Goal: Task Accomplishment & Management: Manage account settings

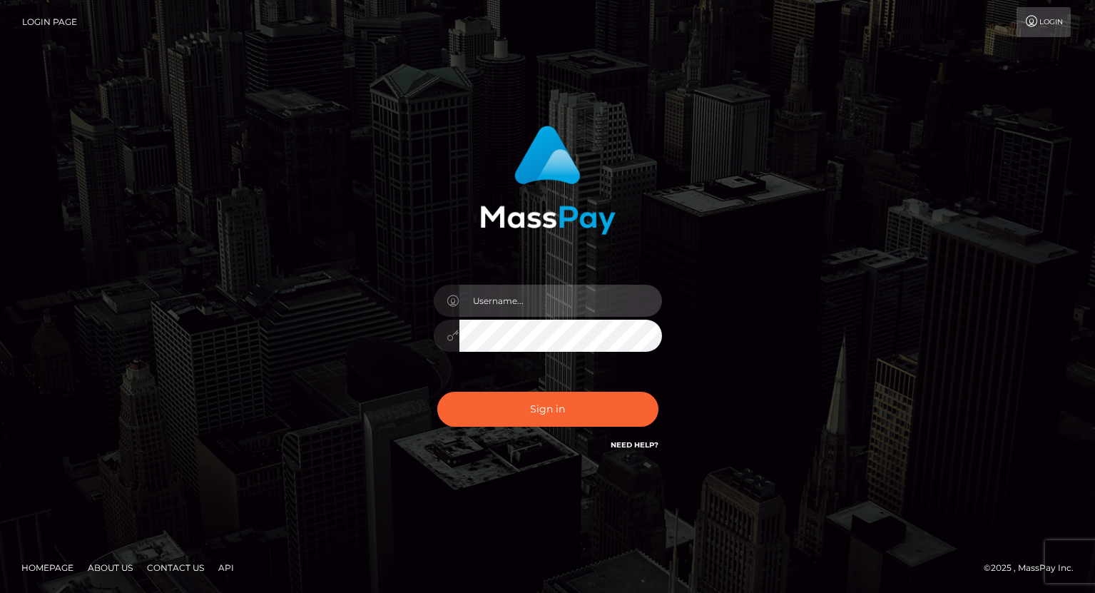
click at [521, 295] on input "text" at bounding box center [560, 301] width 203 height 32
click at [551, 295] on input "text" at bounding box center [560, 301] width 203 height 32
type input "tatyanafansly1"
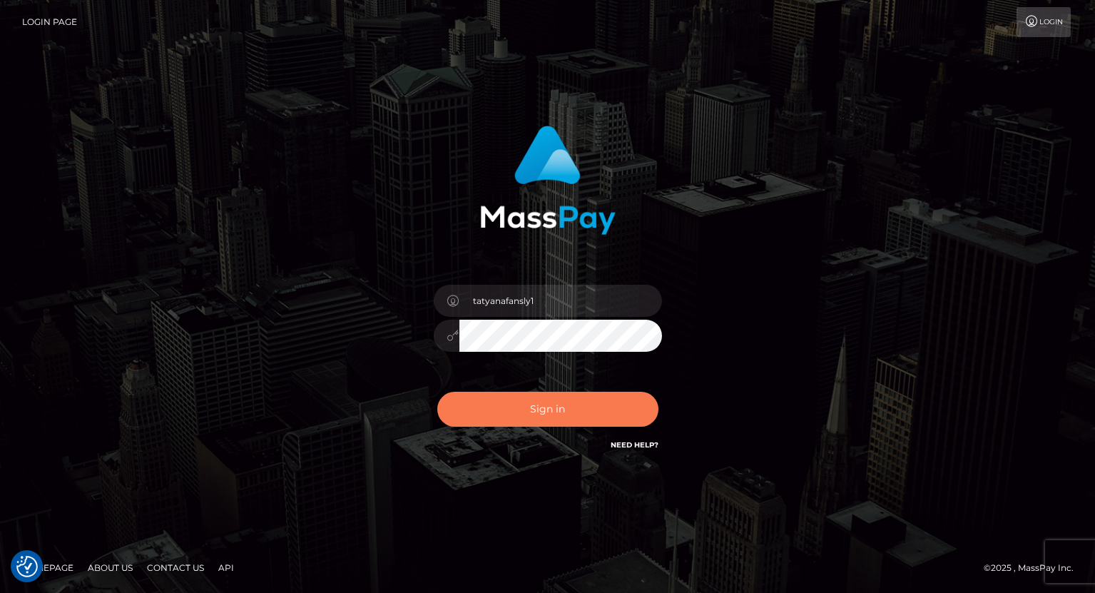
click at [528, 411] on button "Sign in" at bounding box center [547, 408] width 221 height 35
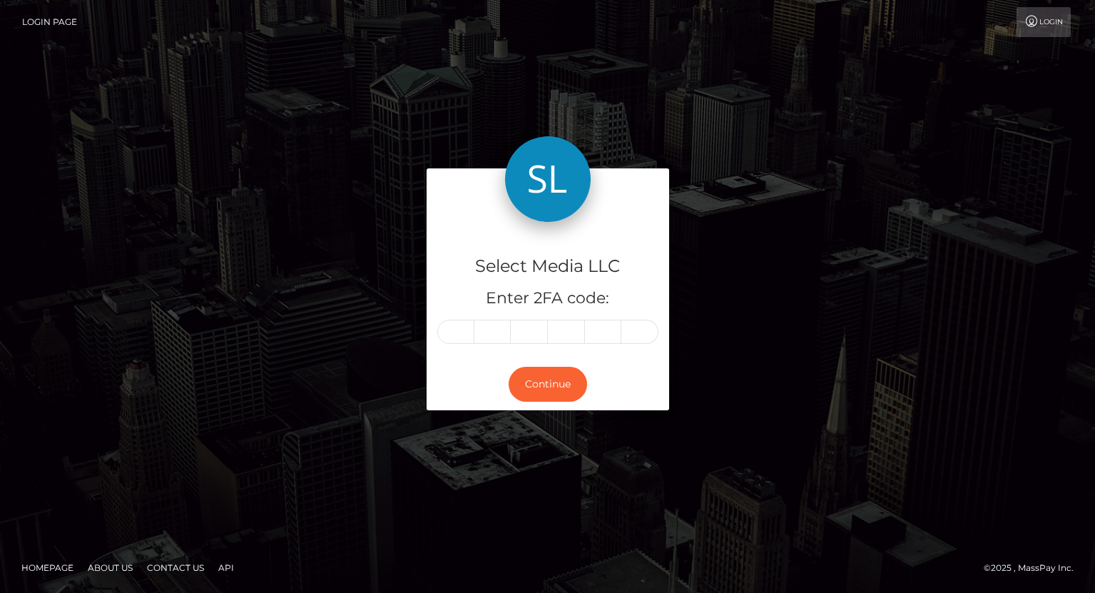
click at [464, 337] on input "text" at bounding box center [455, 331] width 37 height 24
type input "0"
type input "1"
type input "3"
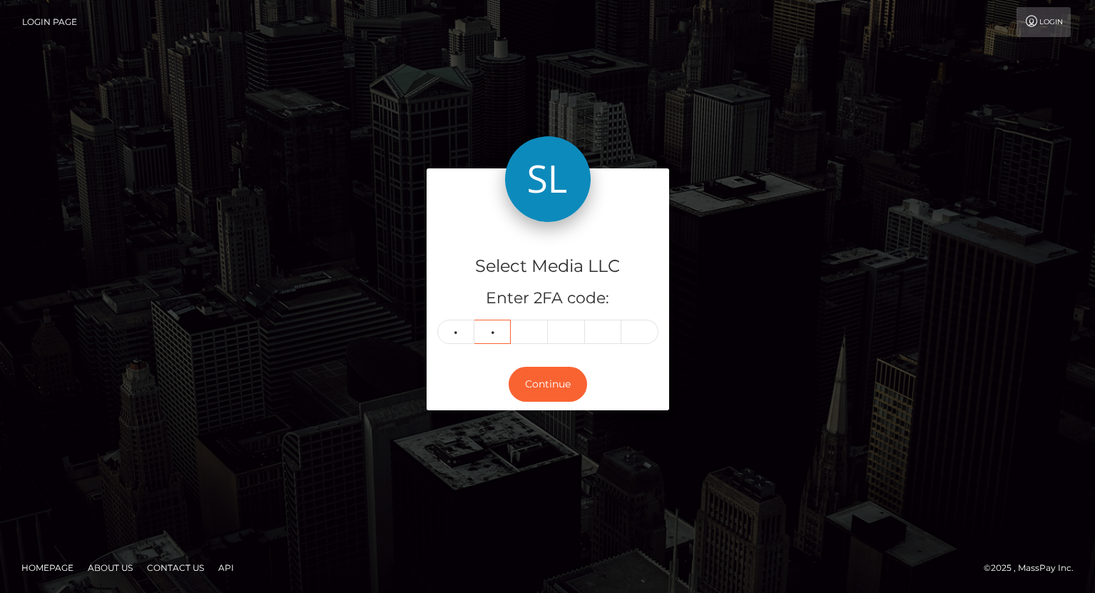
type input "1"
type input "8"
type input "5"
type input "1"
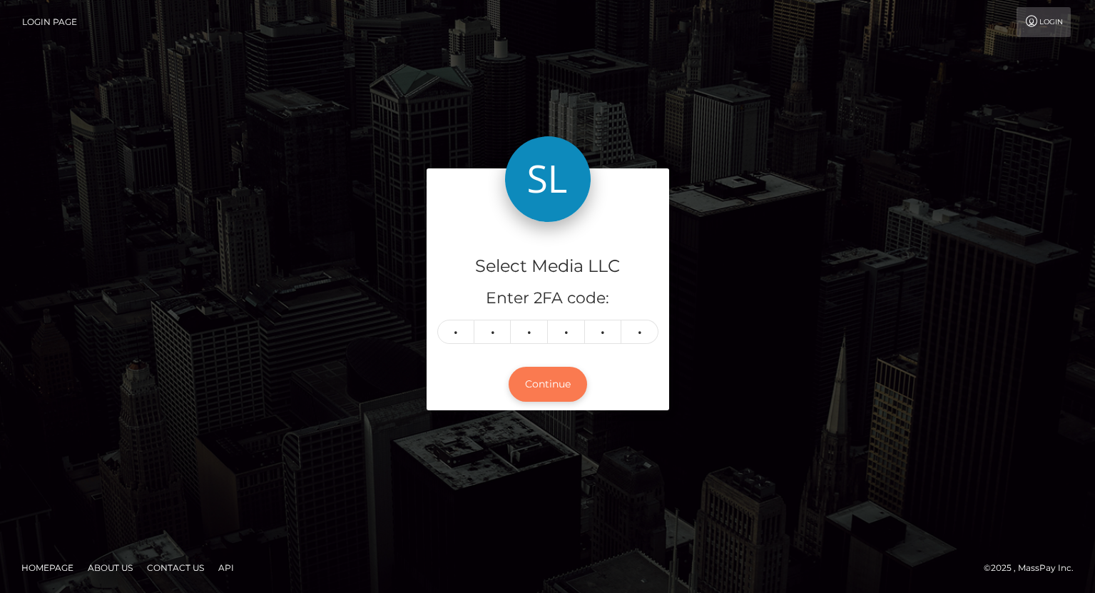
click at [546, 390] on button "Continue" at bounding box center [547, 384] width 78 height 35
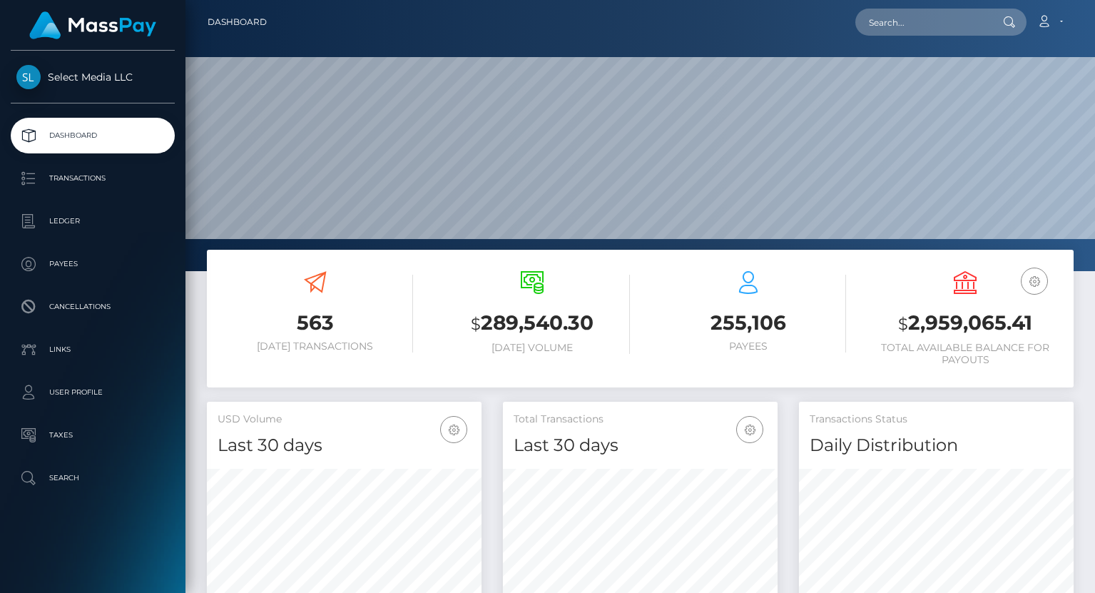
scroll to position [271, 909]
click at [933, 323] on h3 "$ 2,959,065.41" at bounding box center [964, 323] width 195 height 29
copy h3 "2,959,065.41"
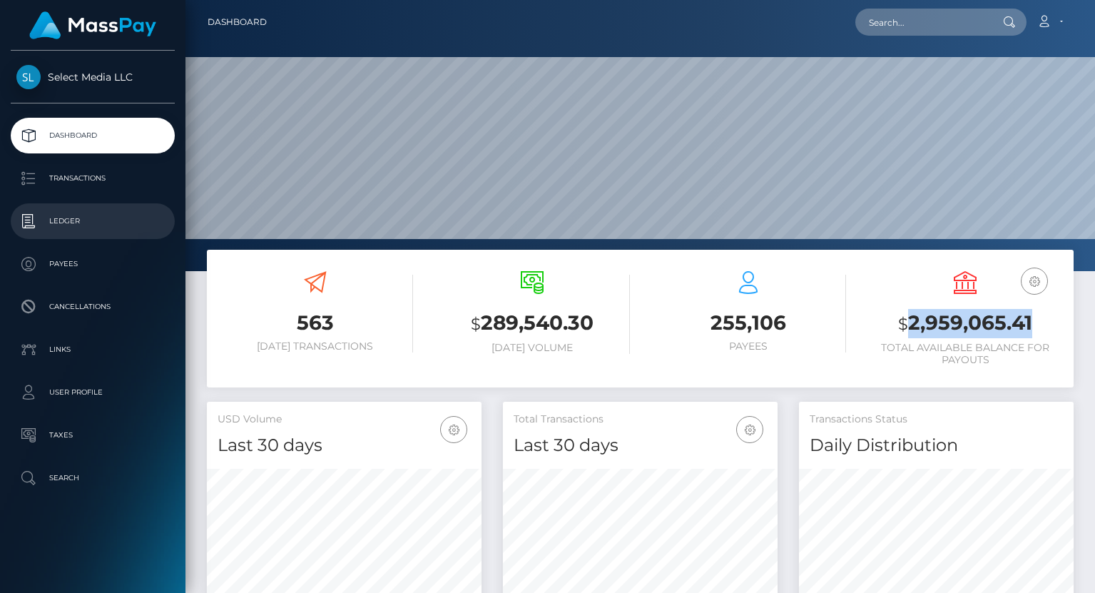
click at [68, 231] on p "Ledger" at bounding box center [92, 220] width 153 height 21
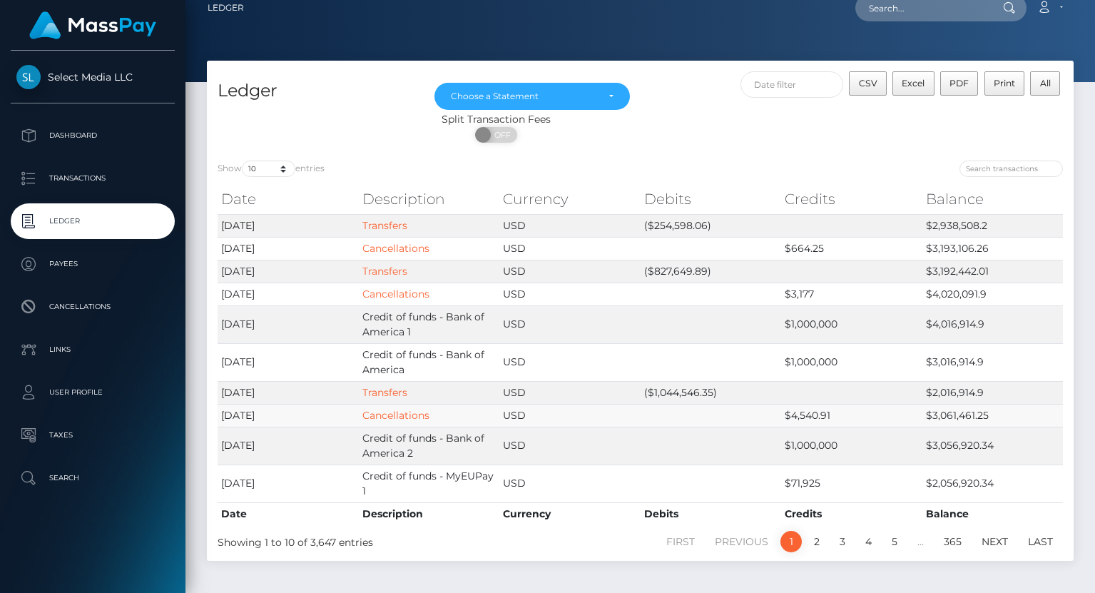
scroll to position [20, 0]
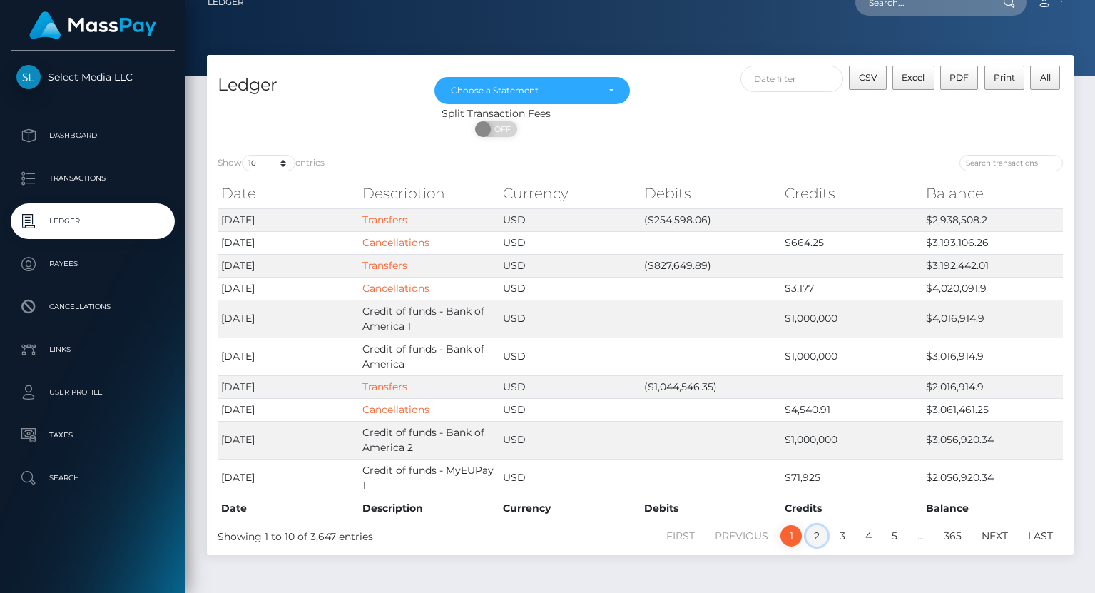
click at [817, 538] on link "2" at bounding box center [816, 535] width 21 height 21
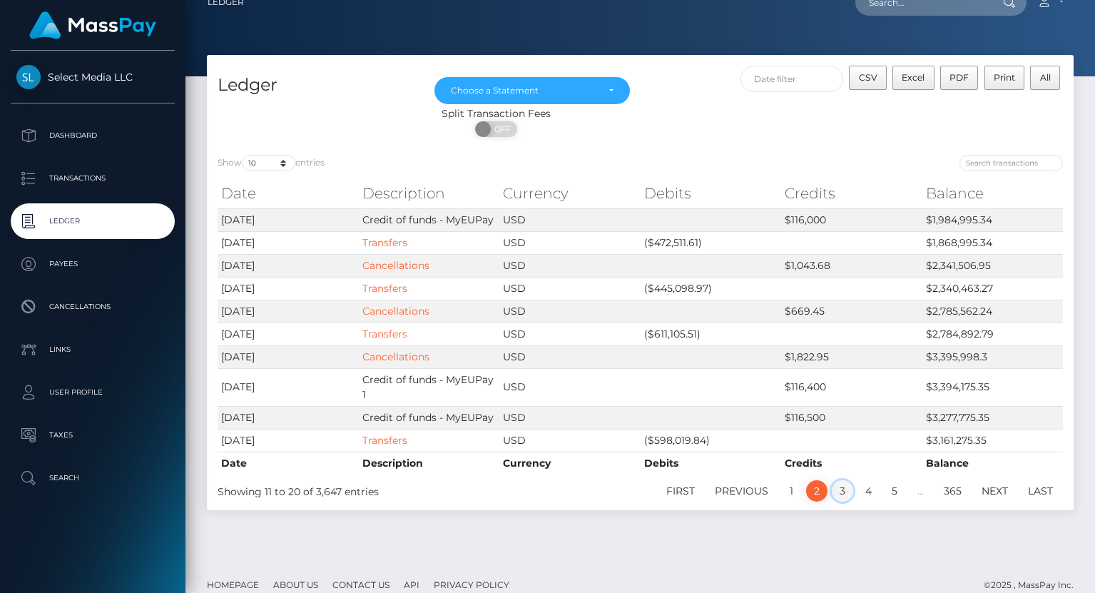
click at [839, 495] on link "3" at bounding box center [841, 490] width 21 height 21
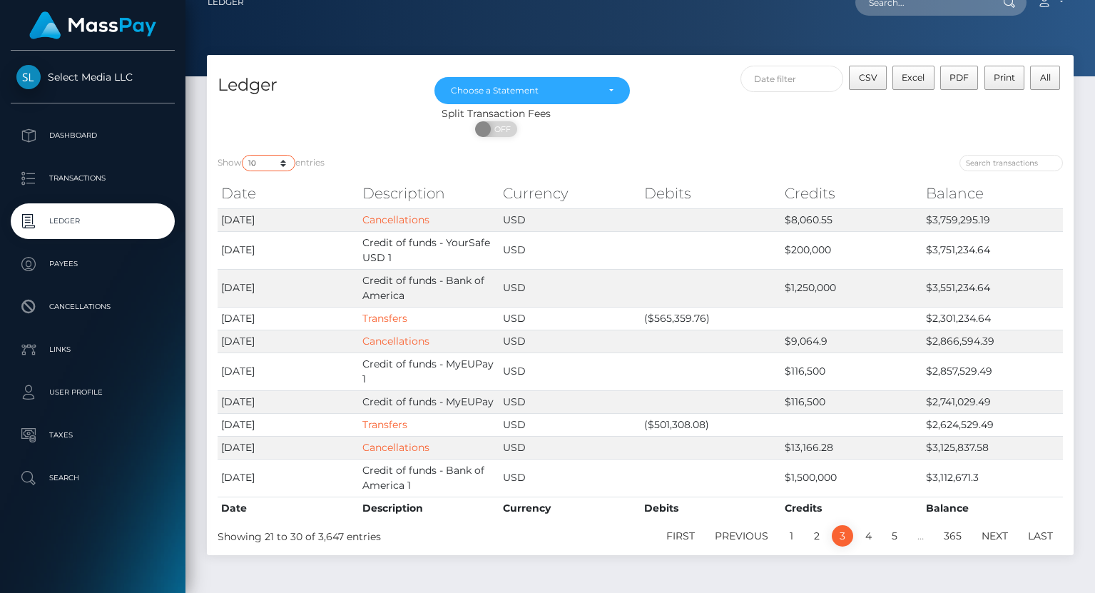
click at [289, 166] on select "10 25 50 100 250" at bounding box center [268, 163] width 53 height 16
select select "50"
click at [243, 155] on select "10 25 50 100 250" at bounding box center [268, 163] width 53 height 16
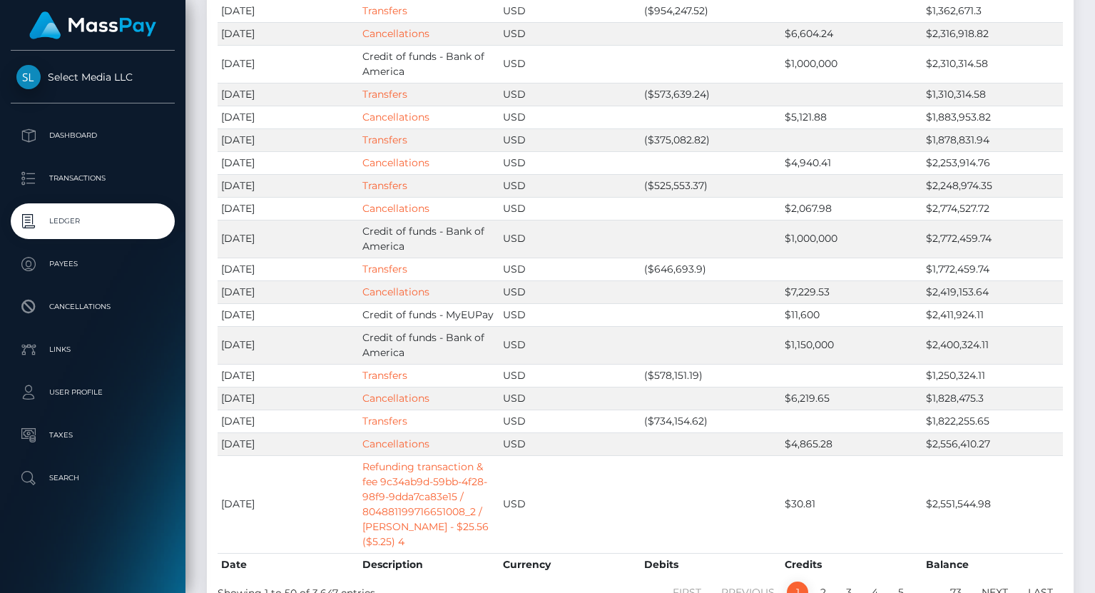
scroll to position [1189, 0]
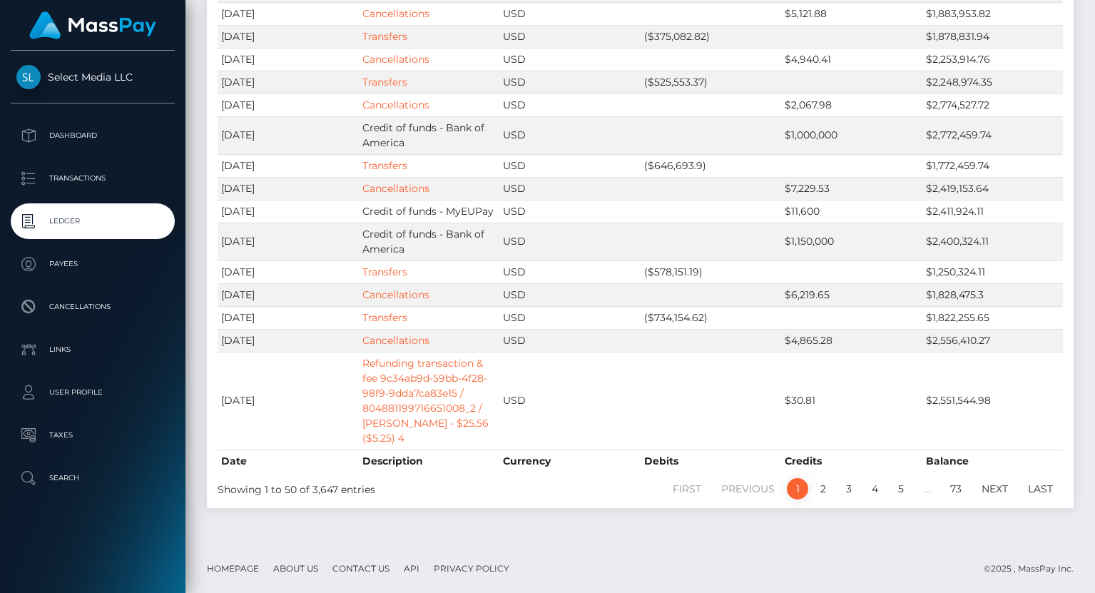
click at [800, 492] on link "1" at bounding box center [797, 488] width 21 height 21
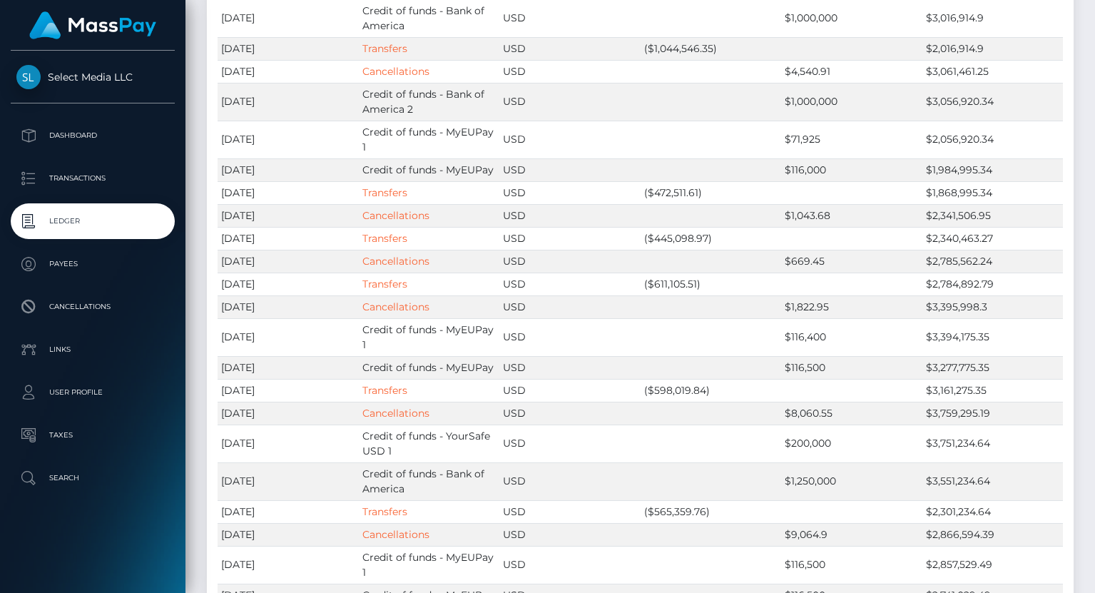
scroll to position [0, 0]
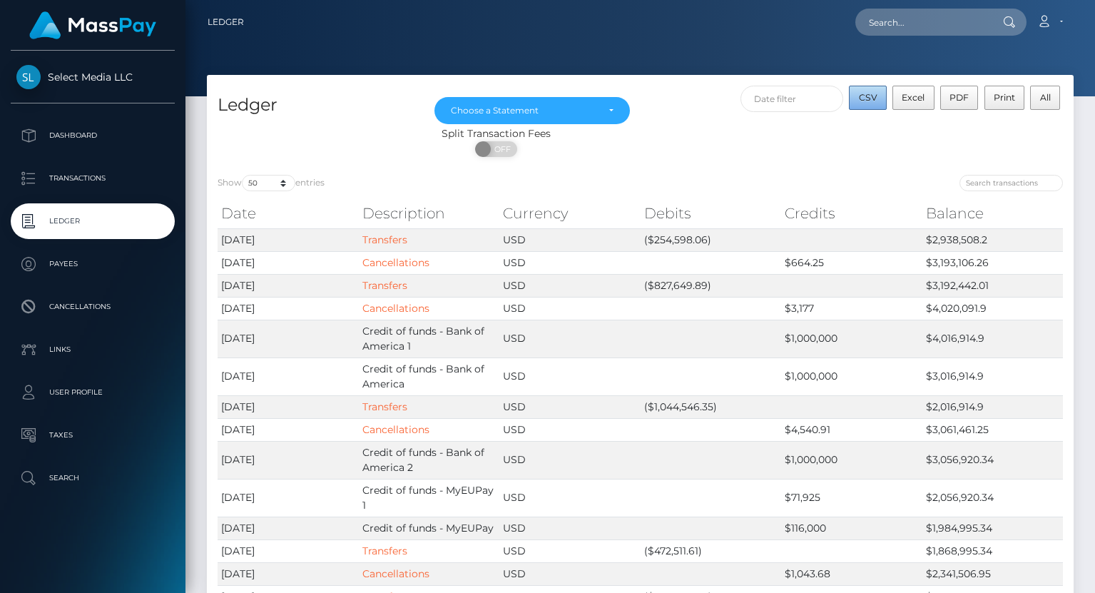
click at [879, 104] on button "CSV" at bounding box center [868, 98] width 38 height 24
click at [911, 94] on span "Excel" at bounding box center [912, 97] width 23 height 11
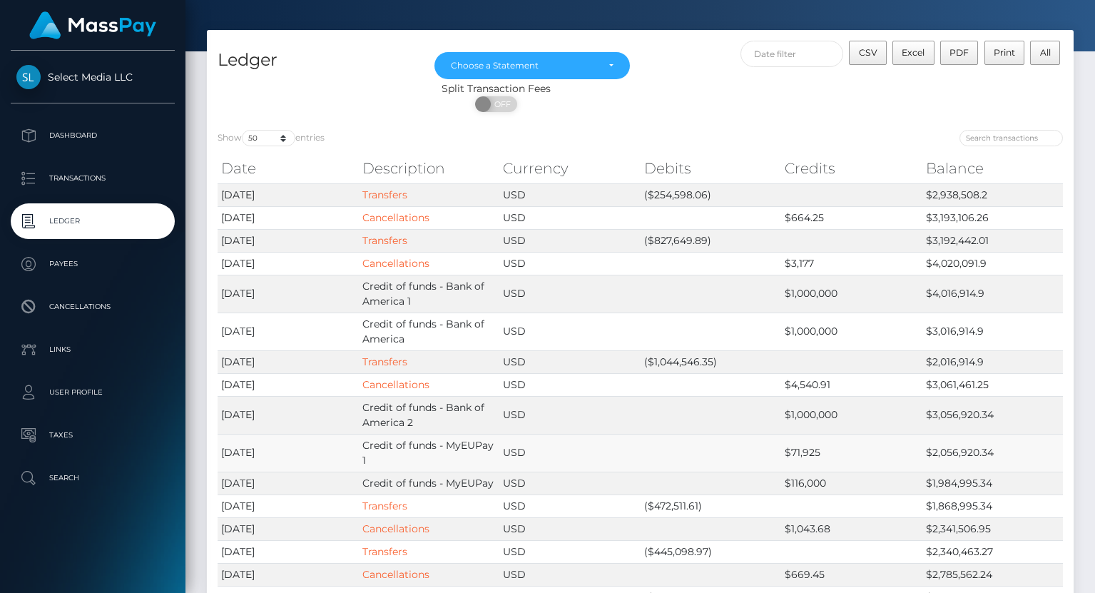
scroll to position [43, 0]
